Goal: Information Seeking & Learning: Learn about a topic

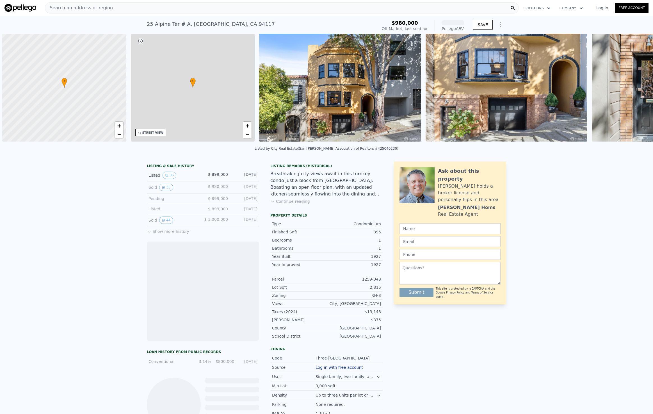
scroll to position [0, 2]
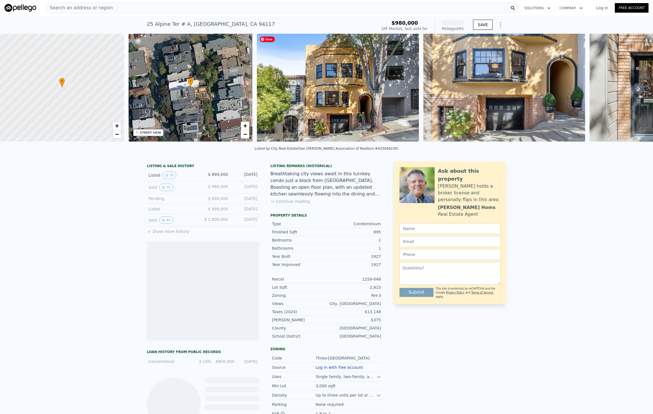
click at [272, 13] on div "Search an address or region" at bounding box center [282, 7] width 474 height 11
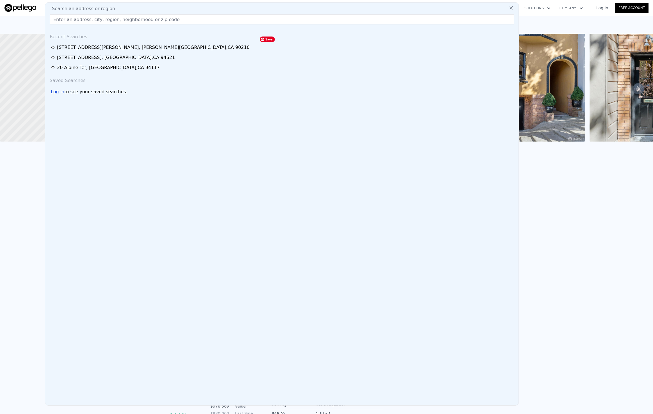
click at [276, 8] on div "Search an address or region" at bounding box center [281, 8] width 469 height 7
click at [270, 19] on input "text" at bounding box center [282, 19] width 464 height 10
paste input "[STREET_ADDRESS]"
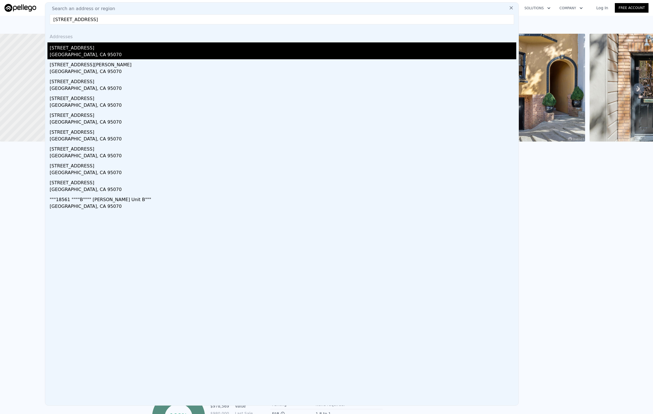
type input "[STREET_ADDRESS]"
click at [222, 55] on div "[GEOGRAPHIC_DATA], CA 95070" at bounding box center [283, 55] width 466 height 8
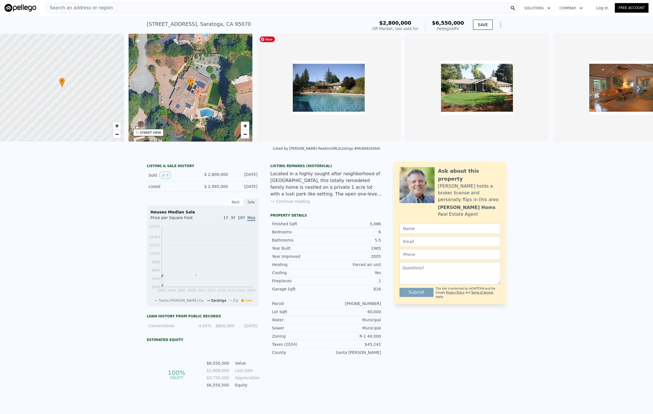
click at [344, 98] on img at bounding box center [329, 88] width 144 height 108
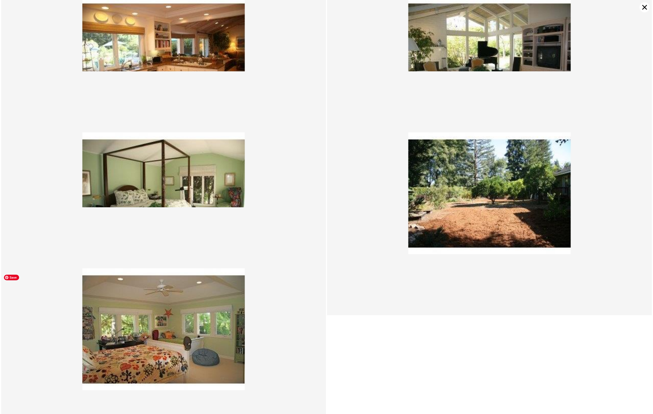
scroll to position [371, 0]
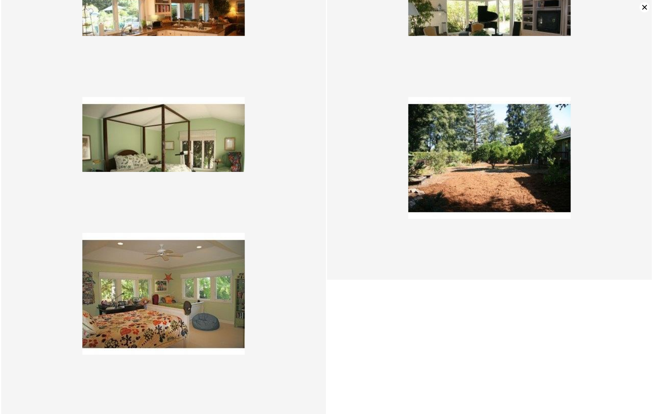
click at [643, 7] on icon at bounding box center [644, 7] width 10 height 10
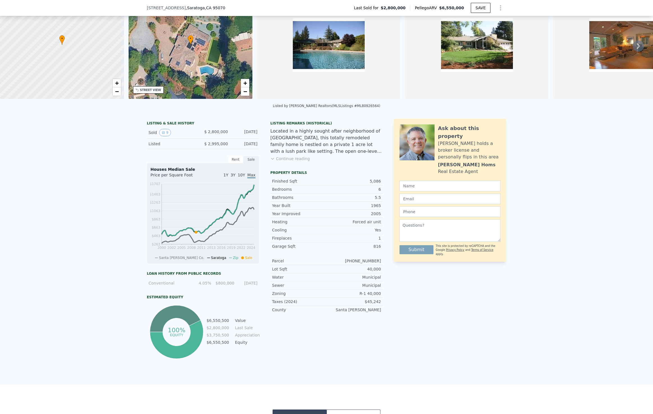
scroll to position [45, 0]
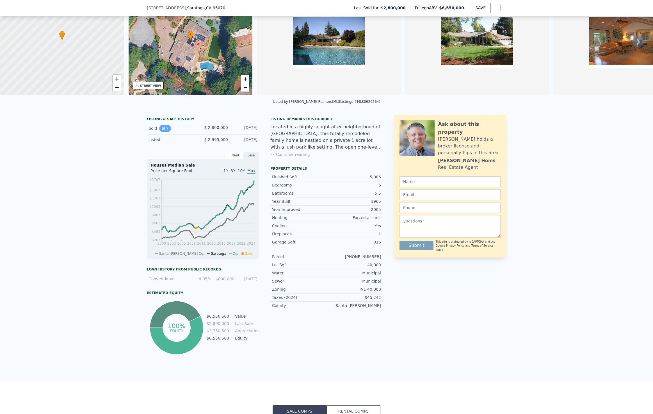
click at [161, 130] on button "9" at bounding box center [165, 128] width 12 height 7
